Goal: Task Accomplishment & Management: Use online tool/utility

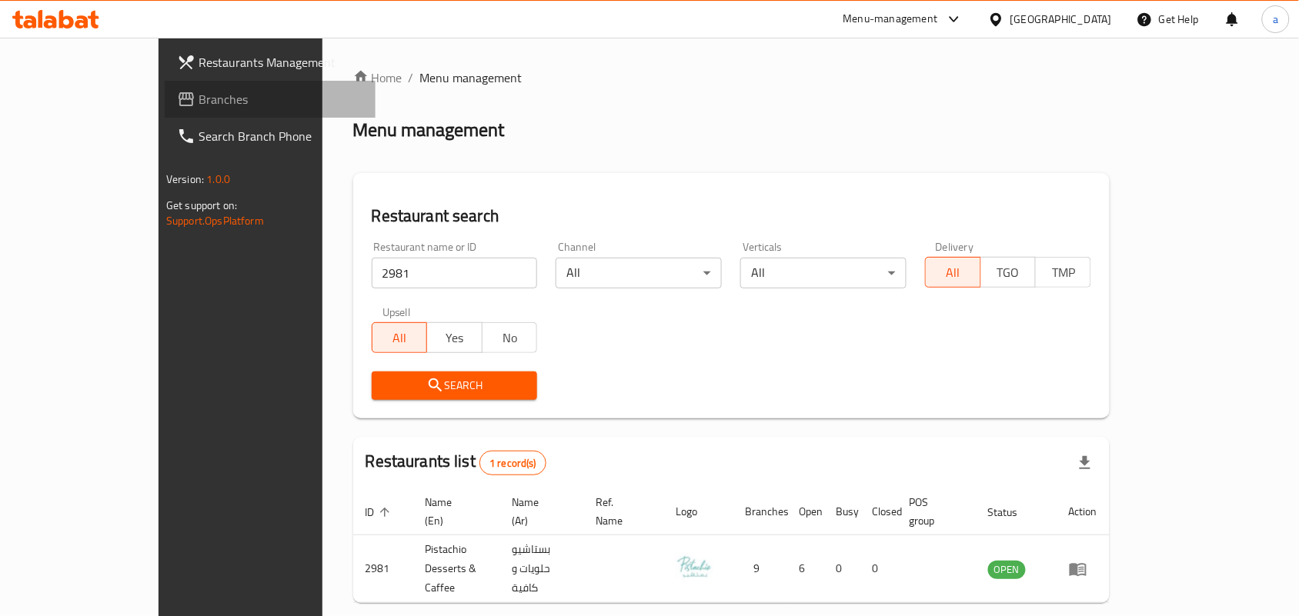
click at [199, 101] on span "Branches" at bounding box center [281, 99] width 165 height 18
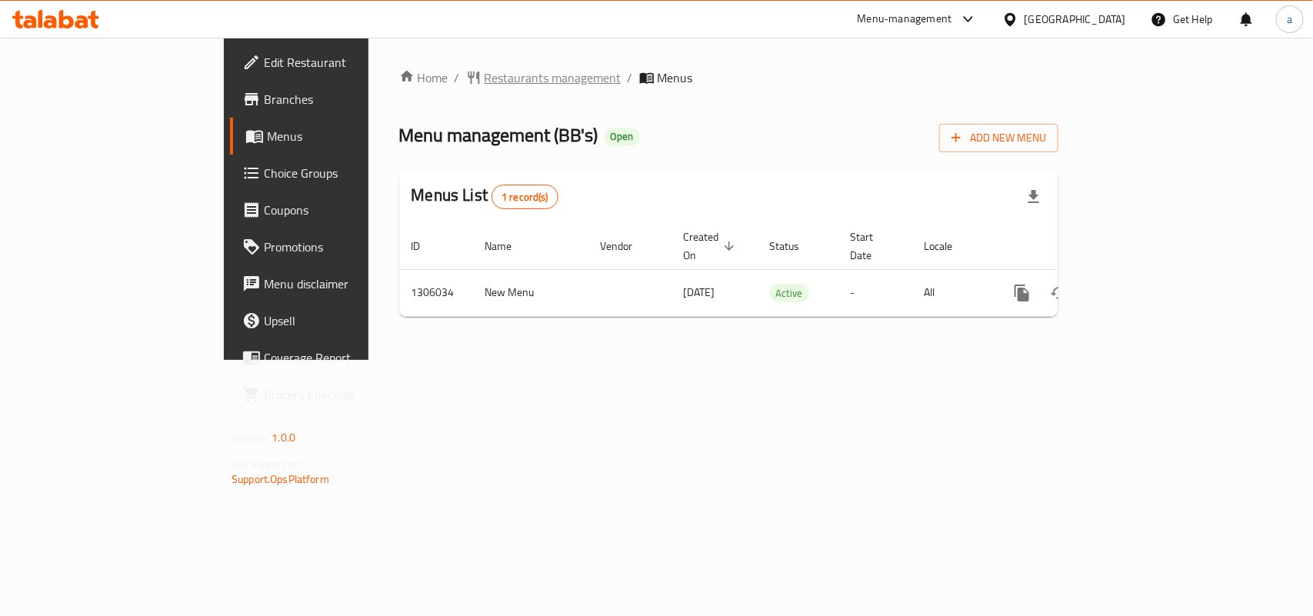
click at [485, 72] on span "Restaurants management" at bounding box center [553, 77] width 137 height 18
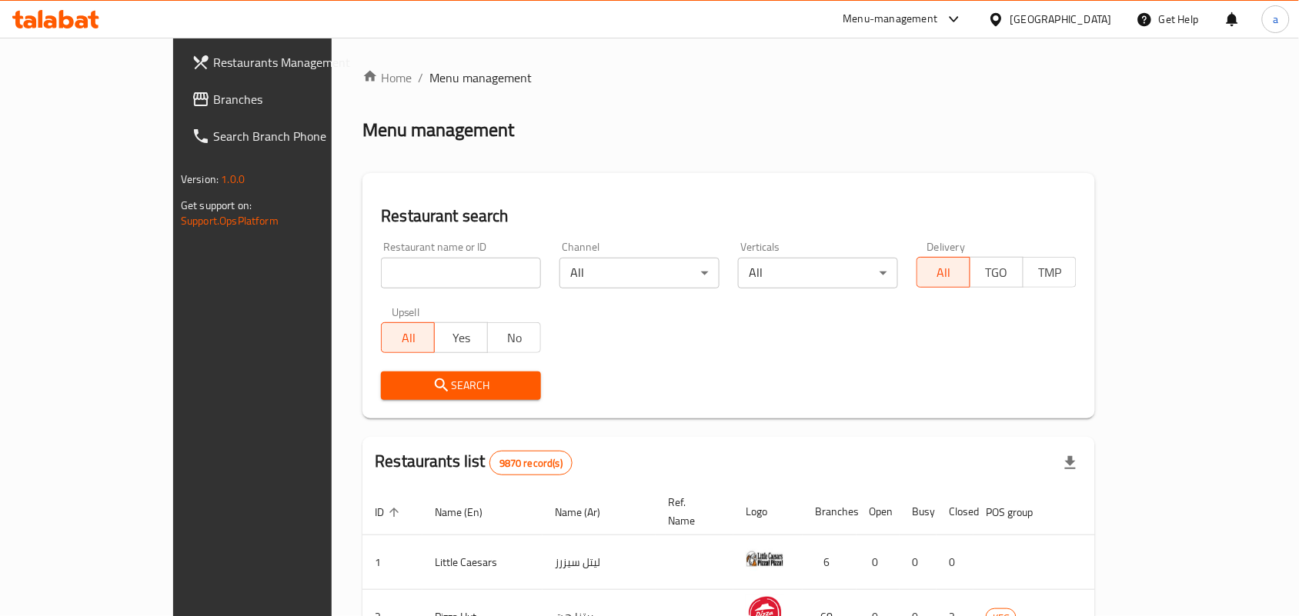
click at [406, 267] on input "search" at bounding box center [461, 273] width 160 height 31
paste input "703950"
type input "703950"
click button "Search" at bounding box center [461, 386] width 160 height 28
